Goal: Task Accomplishment & Management: Manage account settings

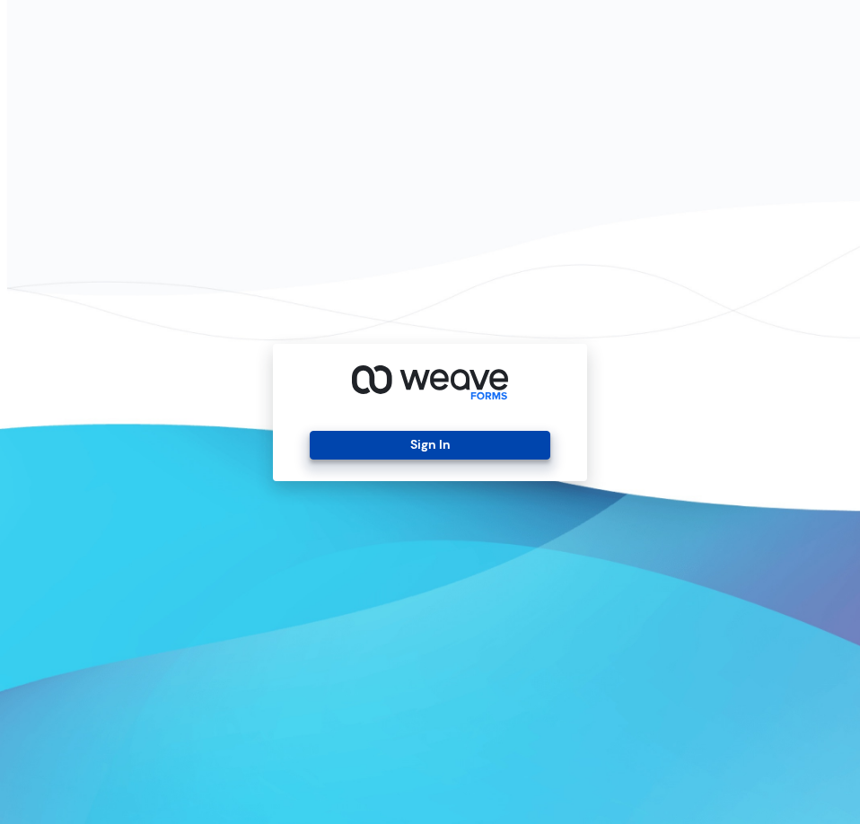
drag, startPoint x: 503, startPoint y: 442, endPoint x: 522, endPoint y: 445, distance: 19.0
click at [503, 442] on button "Sign In" at bounding box center [430, 445] width 240 height 29
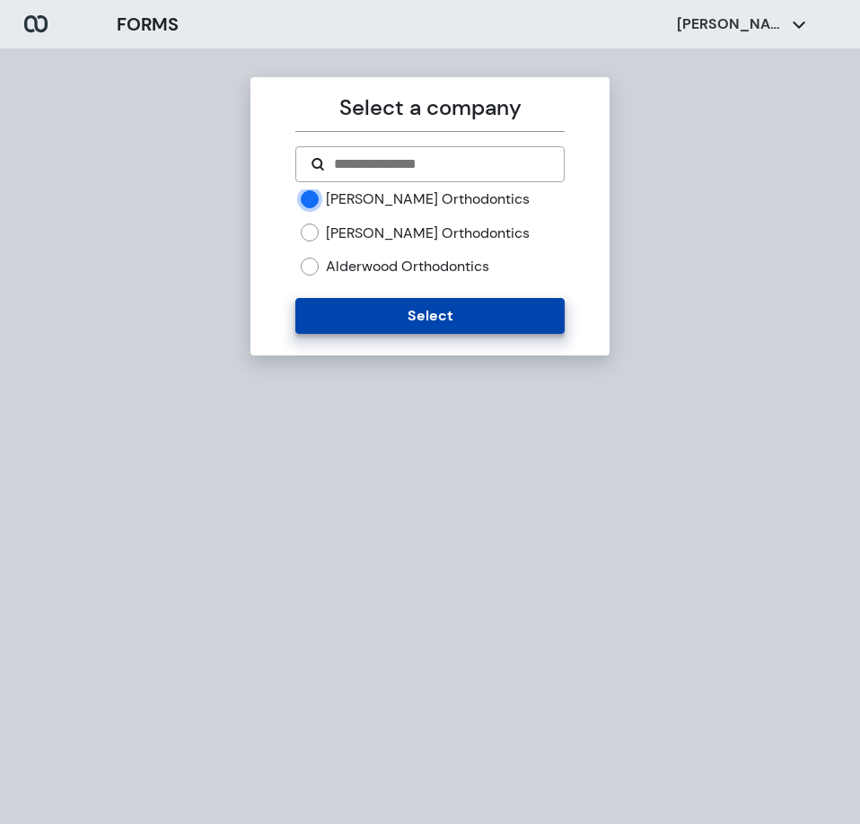
click at [423, 310] on button "Select" at bounding box center [429, 316] width 268 height 36
